Goal: Information Seeking & Learning: Learn about a topic

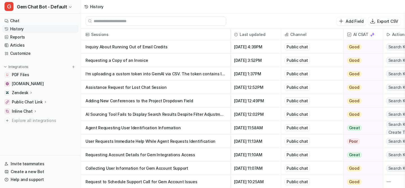
click at [88, 7] on div "History" at bounding box center [94, 7] width 26 height 14
click at [200, 47] on p "Inquiry About Running Out of Email Credits" at bounding box center [156, 47] width 140 height 14
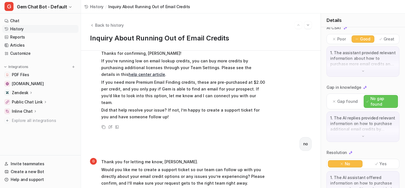
scroll to position [96, 0]
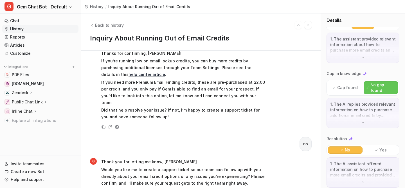
click at [361, 98] on div "1. The AI replies provided relevant information on how to purchase additional e…" at bounding box center [363, 113] width 73 height 30
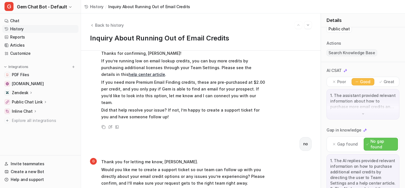
scroll to position [0, 0]
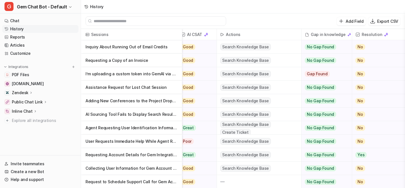
scroll to position [0, 90]
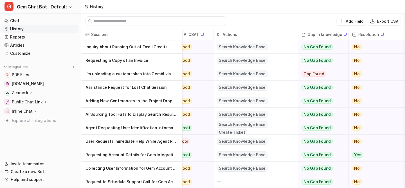
click at [149, 59] on p "Requesting a Copy of an Invoice" at bounding box center [132, 61] width 92 height 14
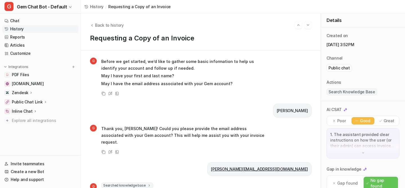
scroll to position [76, 0]
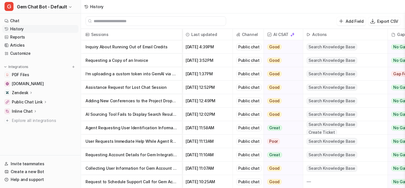
click at [149, 87] on p "Assistance Request for Lost Chat Session" at bounding box center [132, 88] width 92 height 14
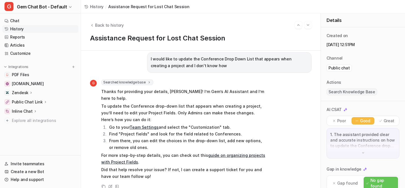
scroll to position [140, 0]
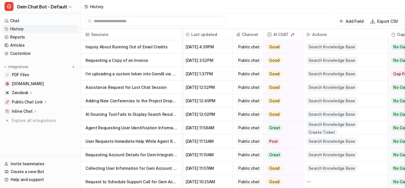
click at [164, 102] on p "Adding New Conferences to the Project Dropdown Field" at bounding box center [132, 101] width 92 height 14
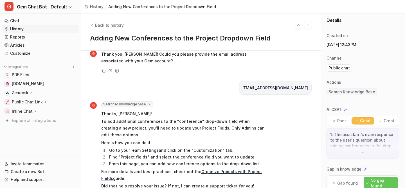
scroll to position [120, 0]
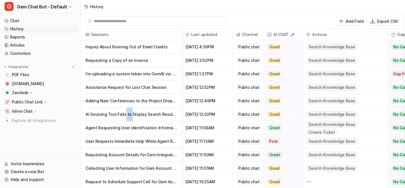
drag, startPoint x: 131, startPoint y: 114, endPoint x: 124, endPoint y: 112, distance: 6.8
click at [124, 112] on p "AI Sourcing Tool Fails to Display Search Results Despite Filter Adjustments" at bounding box center [132, 115] width 92 height 14
